Goal: Task Accomplishment & Management: Manage account settings

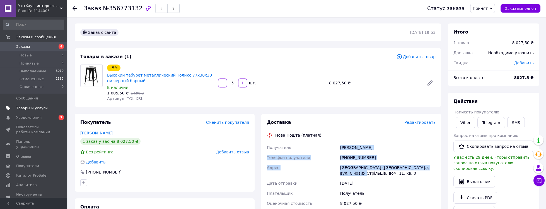
click at [29, 109] on span "Товары и услуги" at bounding box center [32, 107] width 32 height 5
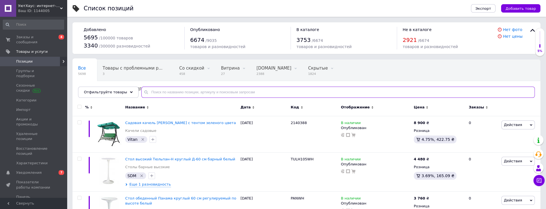
click at [168, 96] on input "text" at bounding box center [338, 91] width 394 height 11
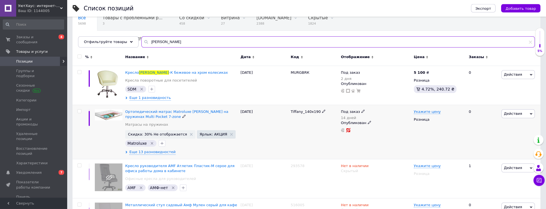
scroll to position [67, 0]
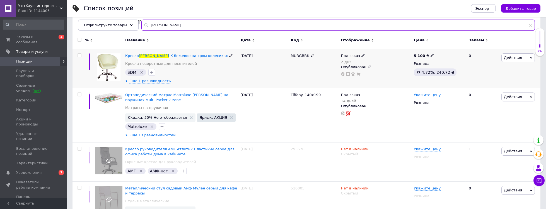
type input "[PERSON_NAME]"
click at [362, 55] on icon at bounding box center [363, 55] width 3 height 3
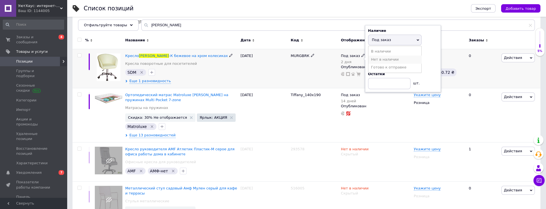
click at [382, 60] on li "Нет в наличии" at bounding box center [395, 60] width 53 height 8
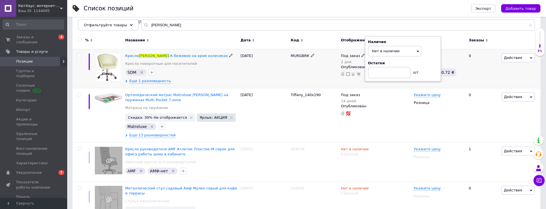
click at [316, 73] on div "MURGBRК" at bounding box center [314, 68] width 50 height 39
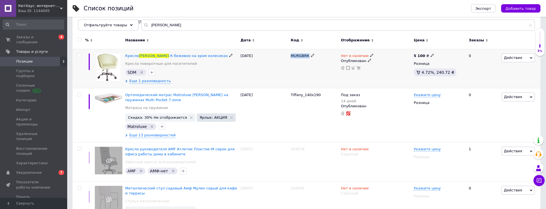
drag, startPoint x: 291, startPoint y: 56, endPoint x: 308, endPoint y: 55, distance: 17.6
click at [308, 55] on div "MURGBRК" at bounding box center [314, 68] width 50 height 39
copy span "MURGBRК"
click at [158, 81] on span "Еще 1 разновидность" at bounding box center [150, 80] width 42 height 5
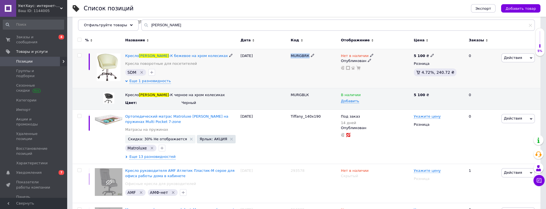
click at [311, 55] on use at bounding box center [312, 55] width 3 height 3
drag, startPoint x: 314, startPoint y: 56, endPoint x: 303, endPoint y: 55, distance: 10.9
click at [303, 55] on input "MURGBRК" at bounding box center [312, 56] width 47 height 8
click at [312, 56] on icon at bounding box center [312, 55] width 3 height 3
drag, startPoint x: 309, startPoint y: 56, endPoint x: 302, endPoint y: 55, distance: 7.3
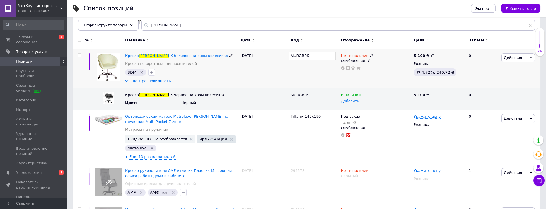
click at [302, 55] on input "MURGBRК" at bounding box center [312, 56] width 47 height 8
type input "MURG"
click at [304, 66] on div at bounding box center [314, 68] width 50 height 39
click at [431, 56] on icon at bounding box center [432, 55] width 3 height 3
drag, startPoint x: 421, startPoint y: 48, endPoint x: 412, endPoint y: 46, distance: 9.6
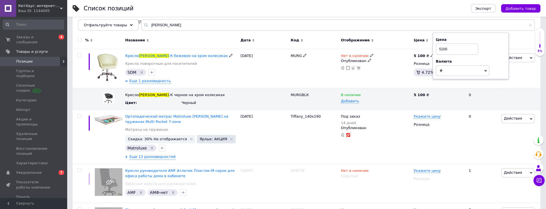
click at [436, 46] on input "5100" at bounding box center [457, 49] width 42 height 11
click at [396, 78] on div "Нет в наличии Опубликован" at bounding box center [376, 68] width 73 height 39
drag, startPoint x: 291, startPoint y: 96, endPoint x: 307, endPoint y: 98, distance: 16.6
click at [307, 98] on div "MURGBLК" at bounding box center [314, 98] width 50 height 21
copy span
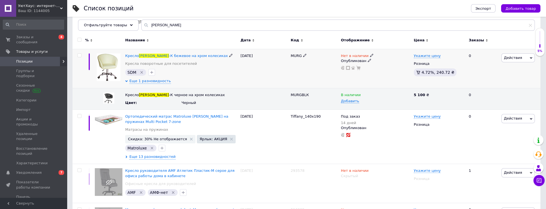
click at [79, 55] on input "checkbox" at bounding box center [80, 56] width 4 height 4
checkbox input "true"
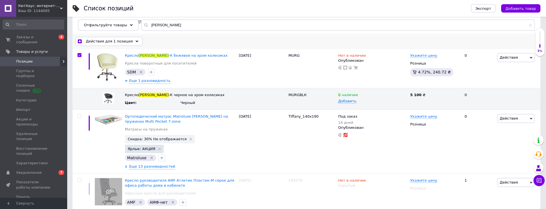
click at [96, 43] on span "Действия для 1 позиция" at bounding box center [109, 41] width 47 height 5
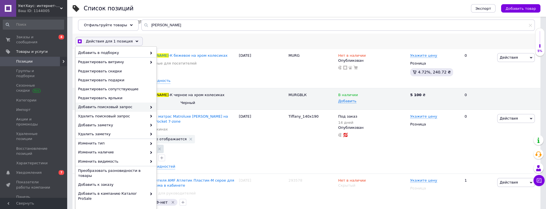
scroll to position [42, 0]
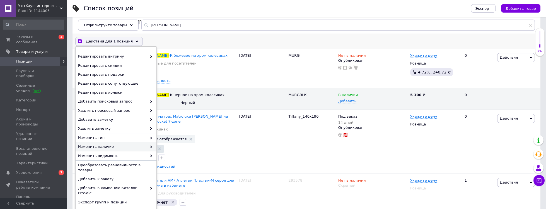
checkbox input "true"
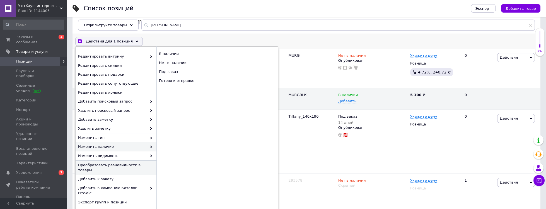
click at [118, 166] on span "Преобразовать разновидности в товары" at bounding box center [115, 167] width 74 height 10
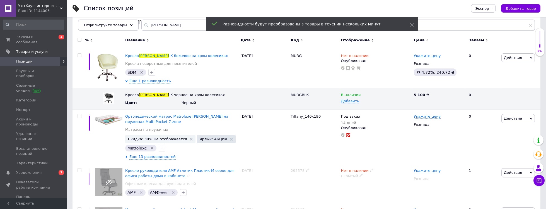
checkbox input "false"
